Goal: Information Seeking & Learning: Learn about a topic

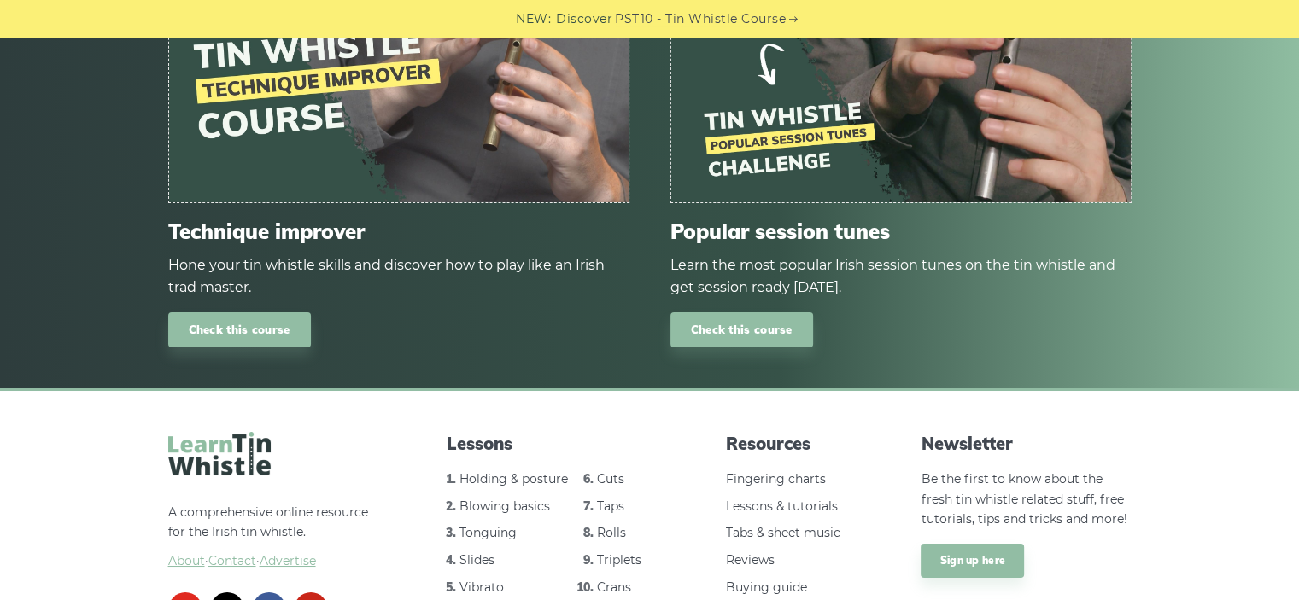
scroll to position [6348, 0]
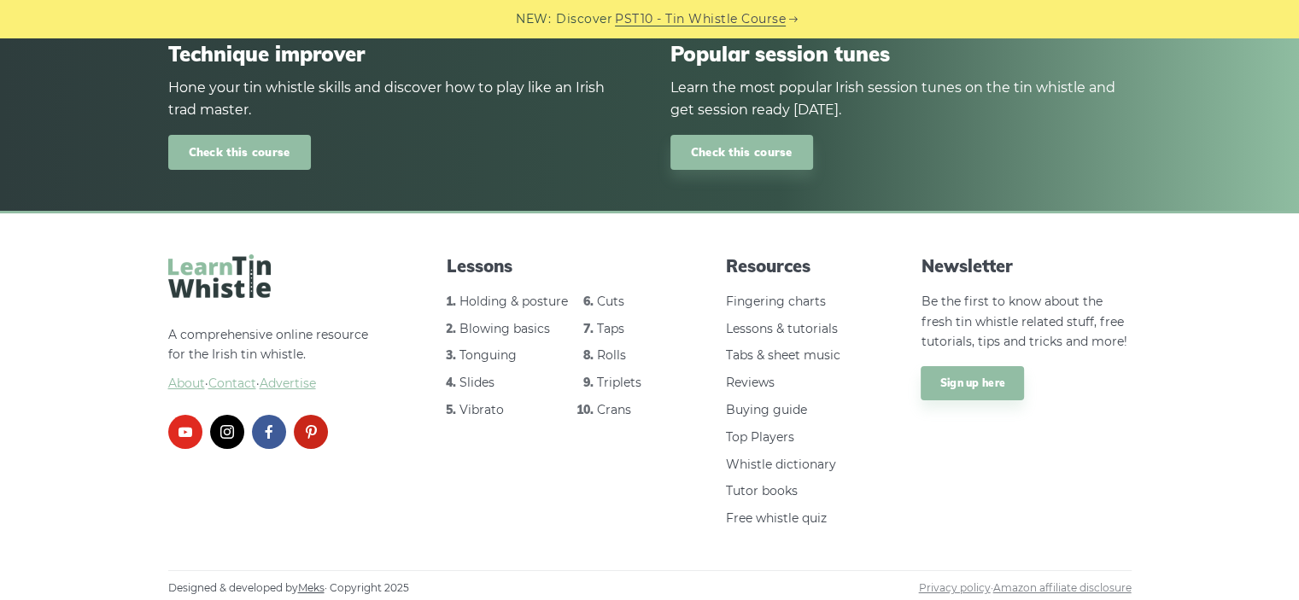
click at [256, 163] on link "Check this course" at bounding box center [239, 152] width 143 height 35
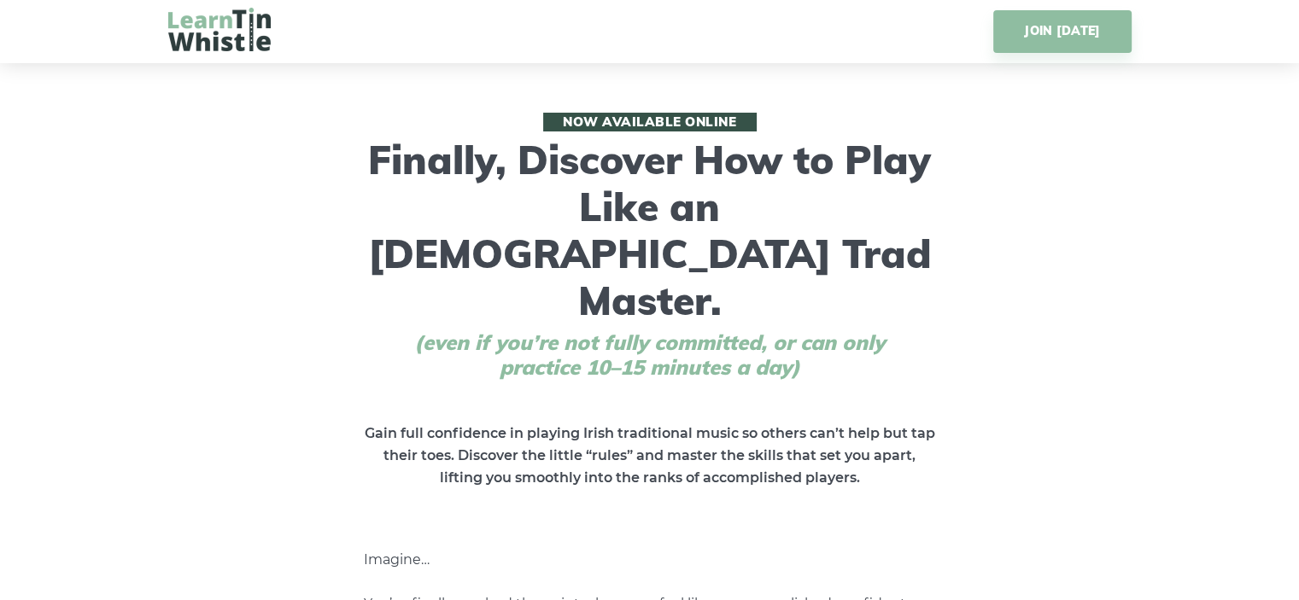
scroll to position [635, 0]
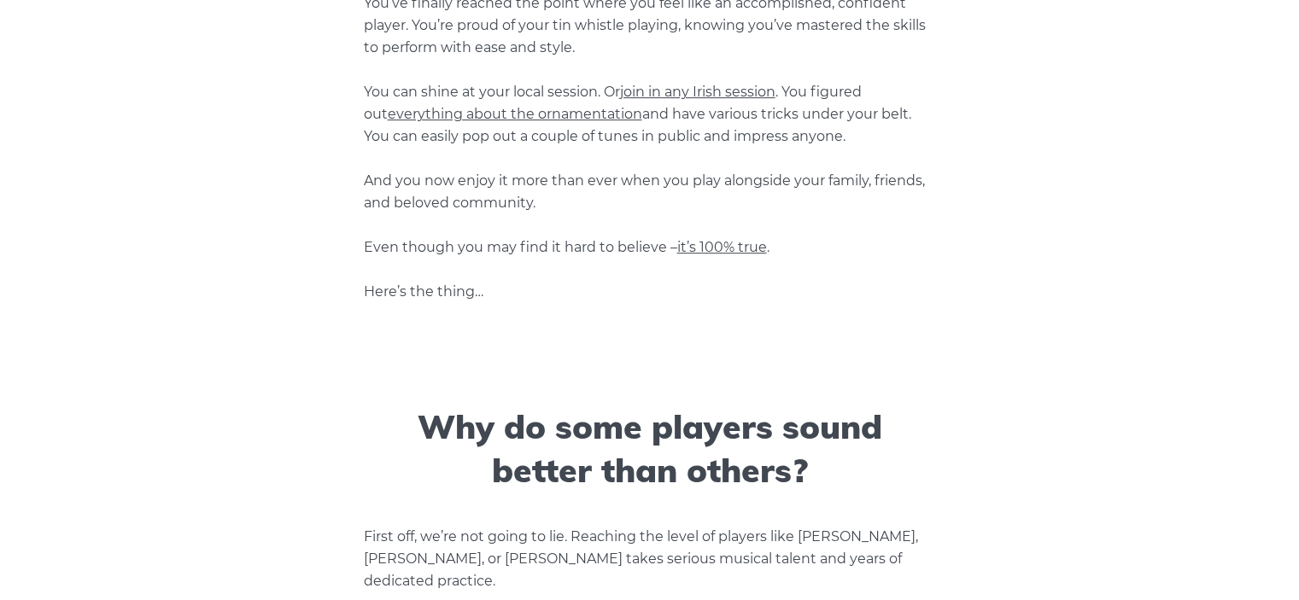
drag, startPoint x: 253, startPoint y: 173, endPoint x: 266, endPoint y: 400, distance: 226.8
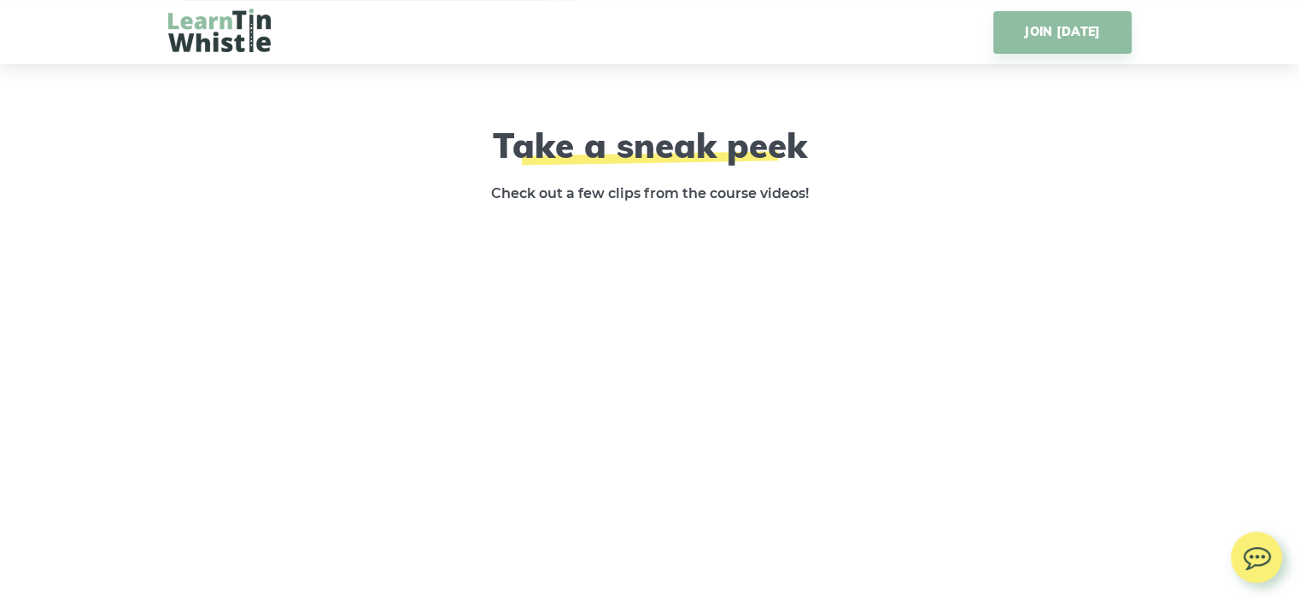
scroll to position [0, 0]
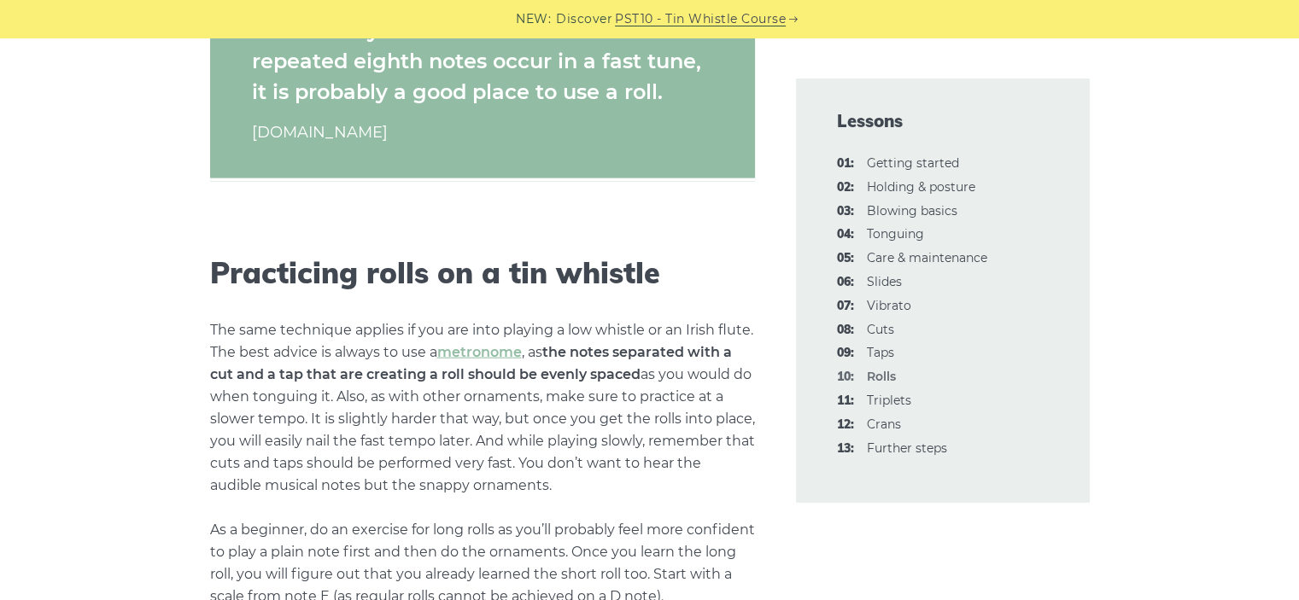
scroll to position [3700, 0]
